Goal: Task Accomplishment & Management: Use online tool/utility

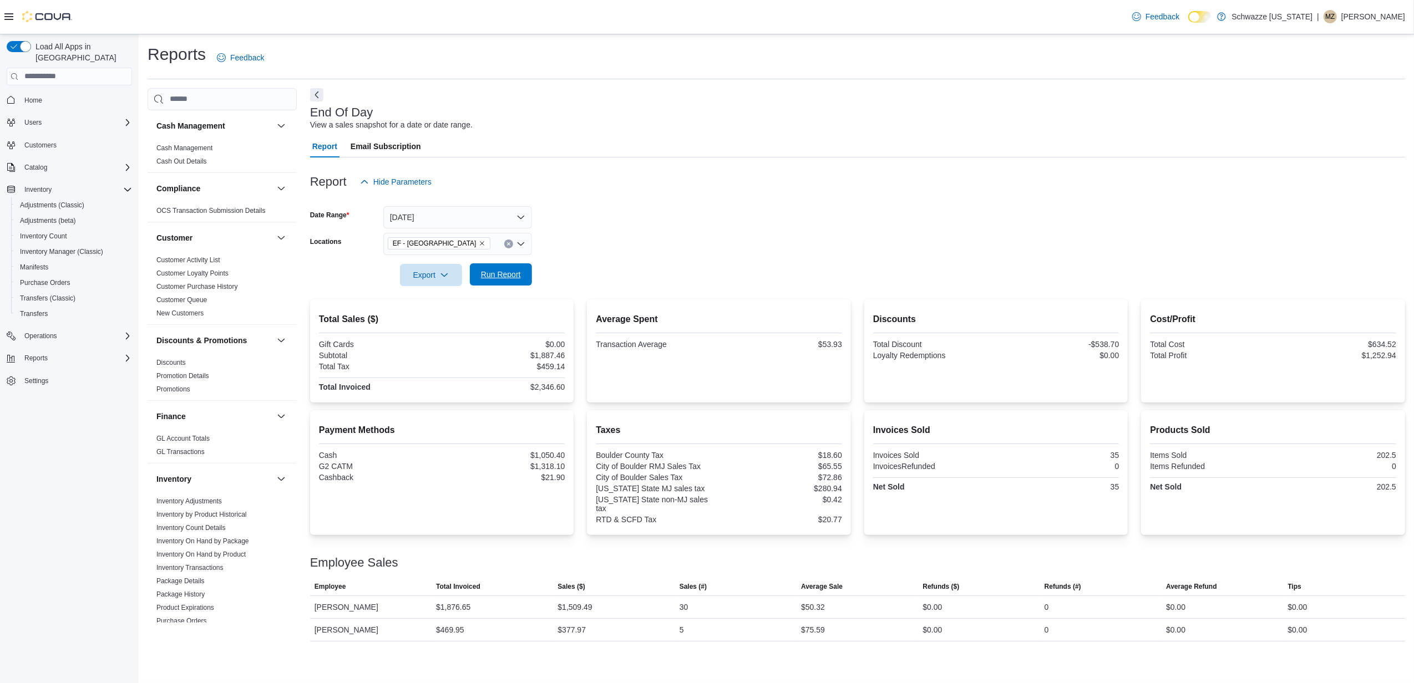
click at [523, 278] on span "Run Report" at bounding box center [501, 274] width 49 height 22
